Goal: Use online tool/utility: Utilize a website feature to perform a specific function

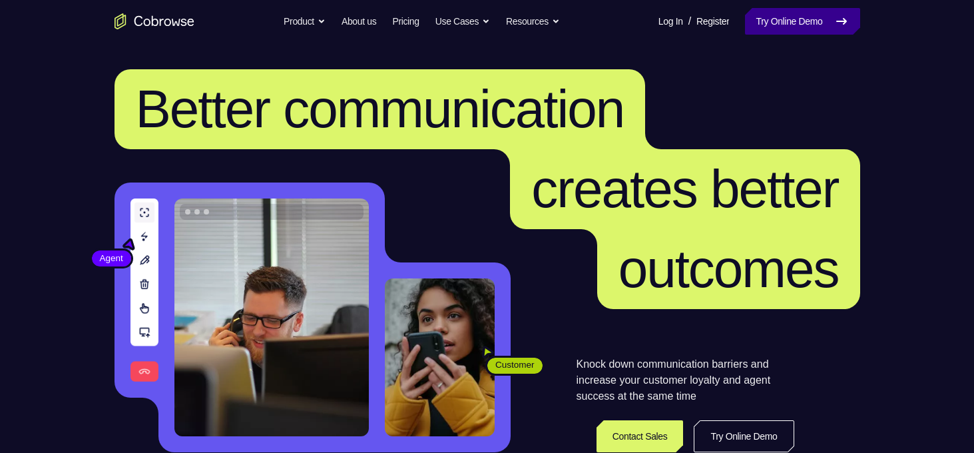
click at [798, 21] on link "Try Online Demo" at bounding box center [802, 21] width 115 height 27
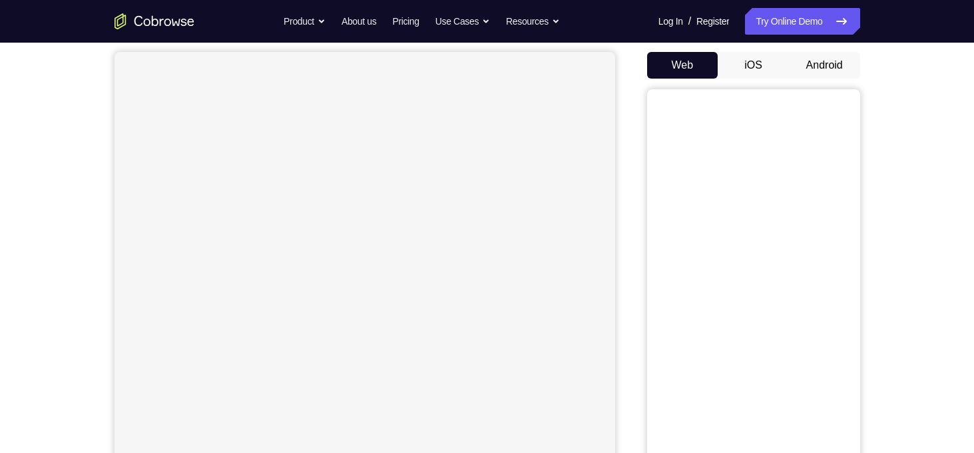
scroll to position [129, 0]
click at [830, 69] on button "Android" at bounding box center [824, 57] width 71 height 27
